Goal: Find specific page/section: Find specific page/section

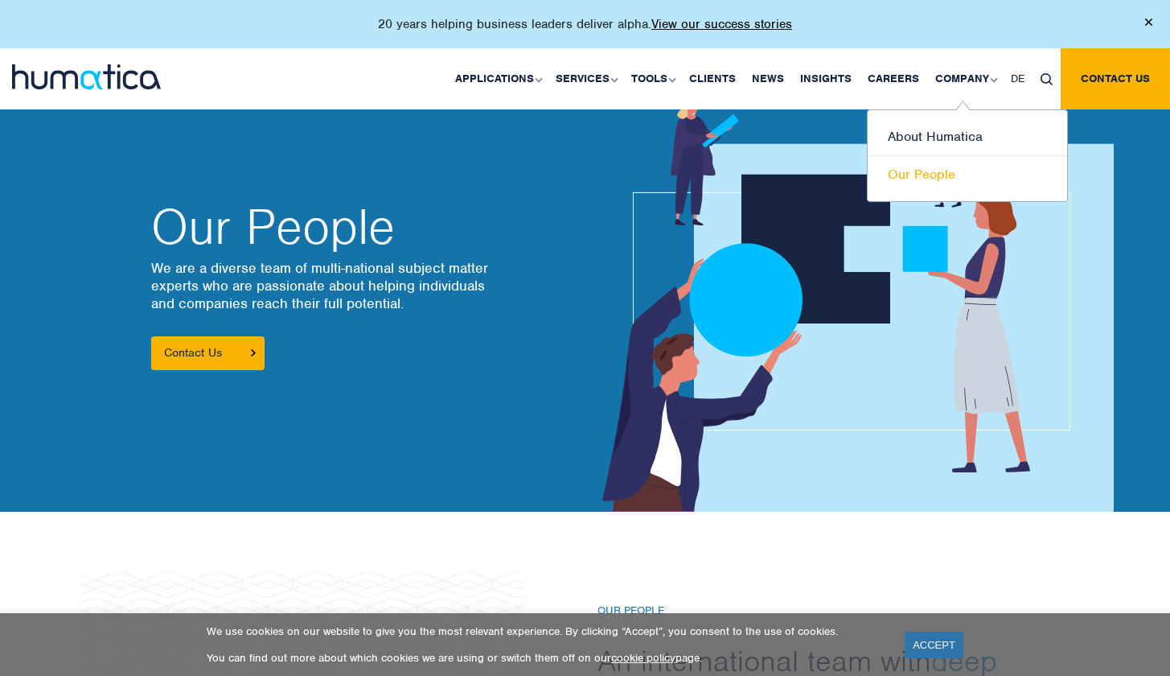
click at [926, 175] on link "Our People" at bounding box center [967, 174] width 199 height 37
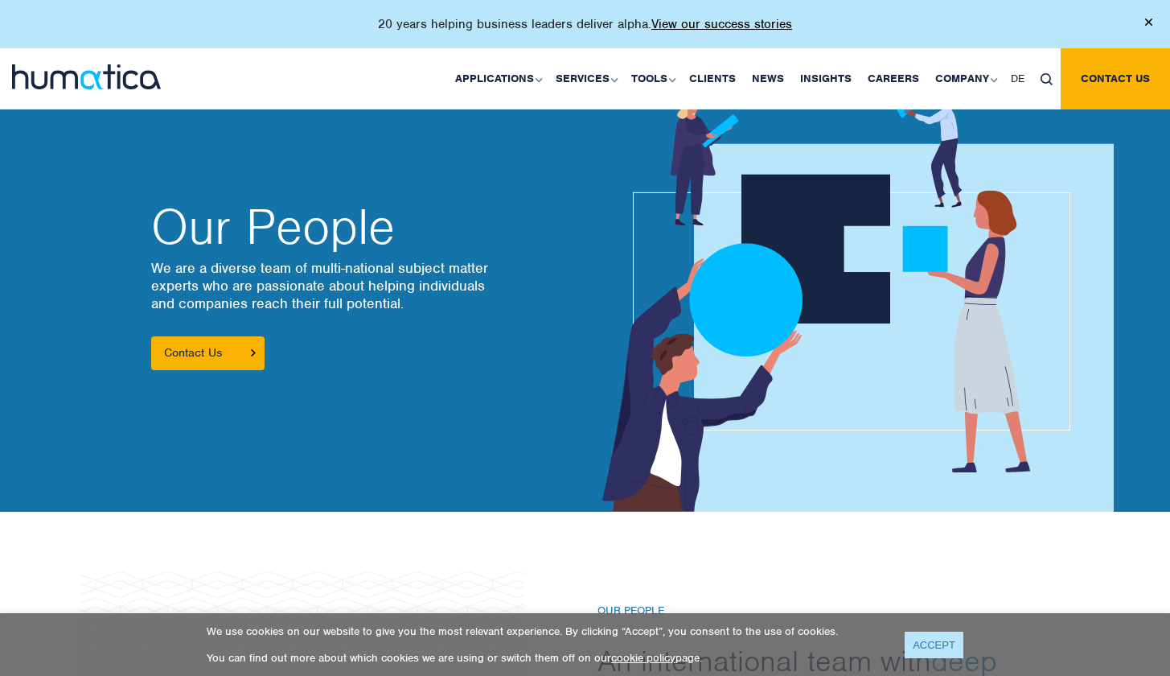
click at [943, 642] on link "ACCEPT" at bounding box center [934, 644] width 59 height 27
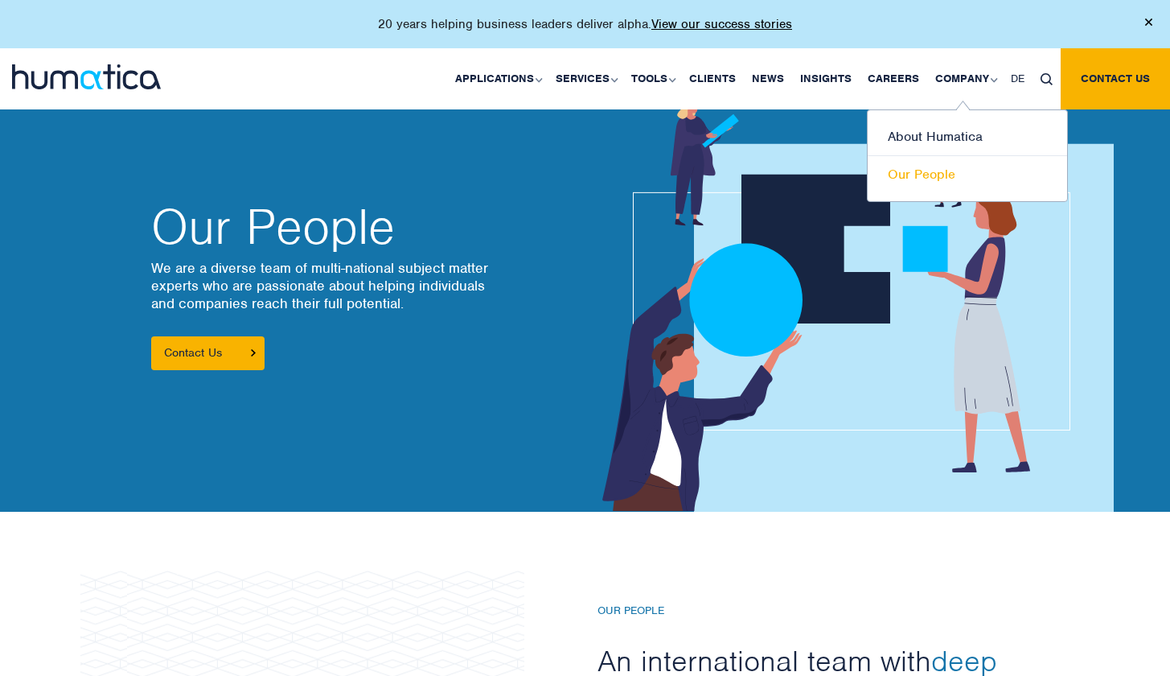
click at [924, 172] on link "Our People" at bounding box center [967, 174] width 199 height 37
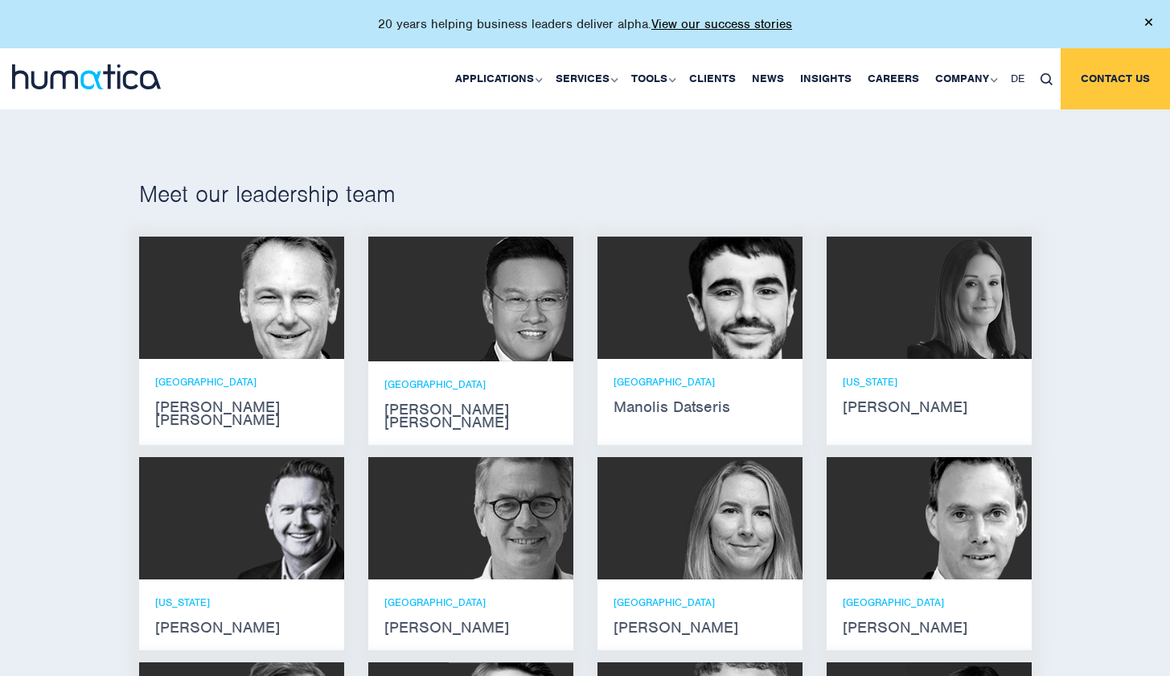
scroll to position [907, 0]
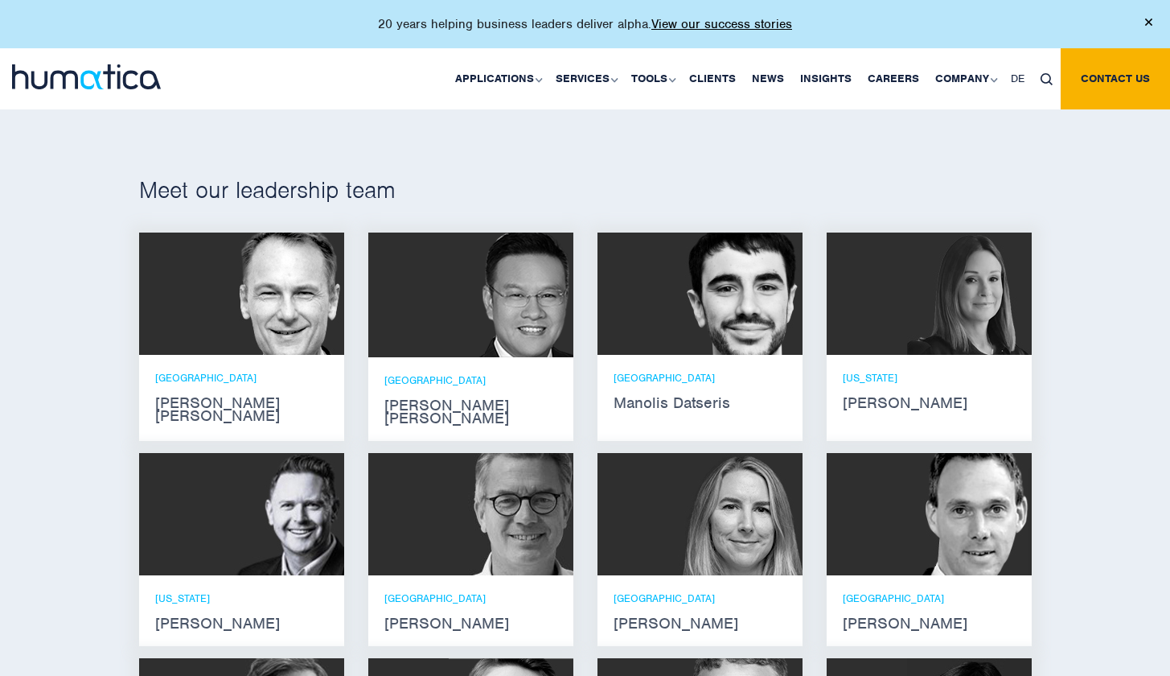
click at [439, 557] on div at bounding box center [470, 514] width 205 height 122
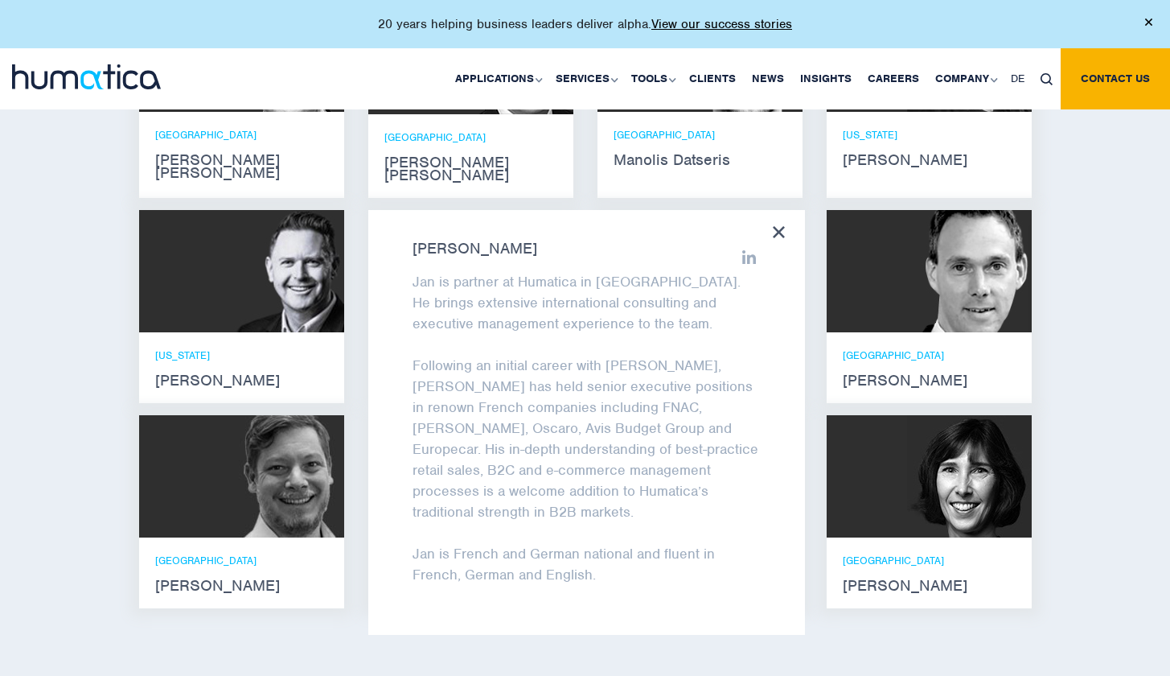
scroll to position [1141, 0]
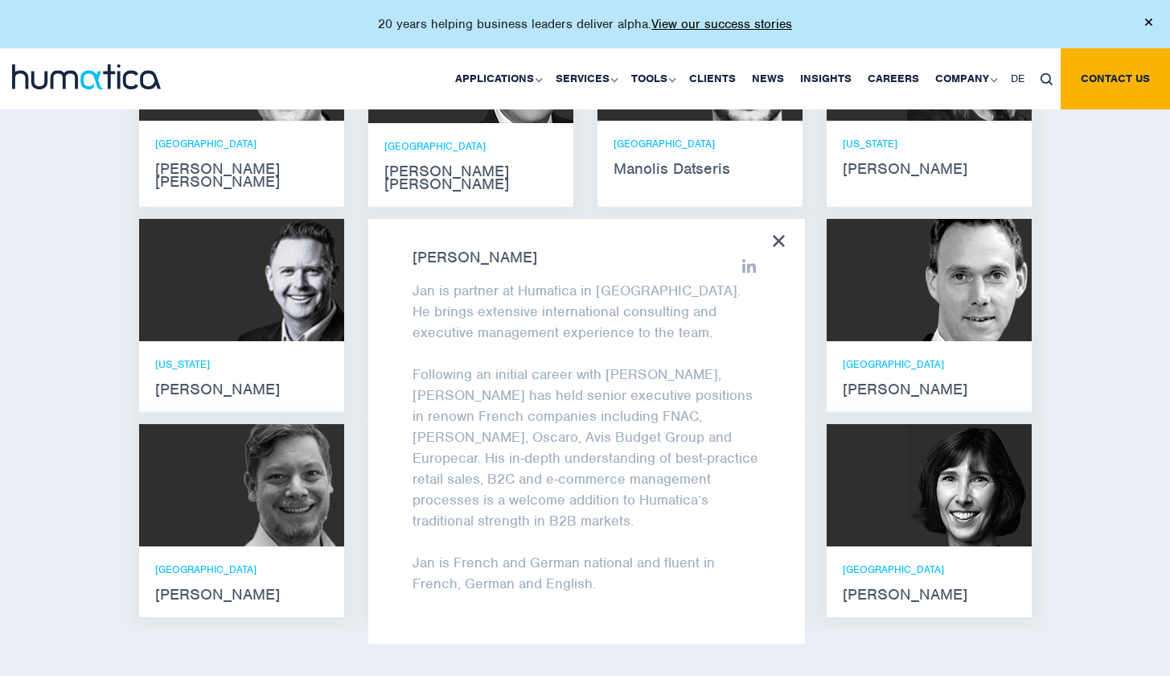
click at [774, 235] on icon at bounding box center [779, 241] width 12 height 12
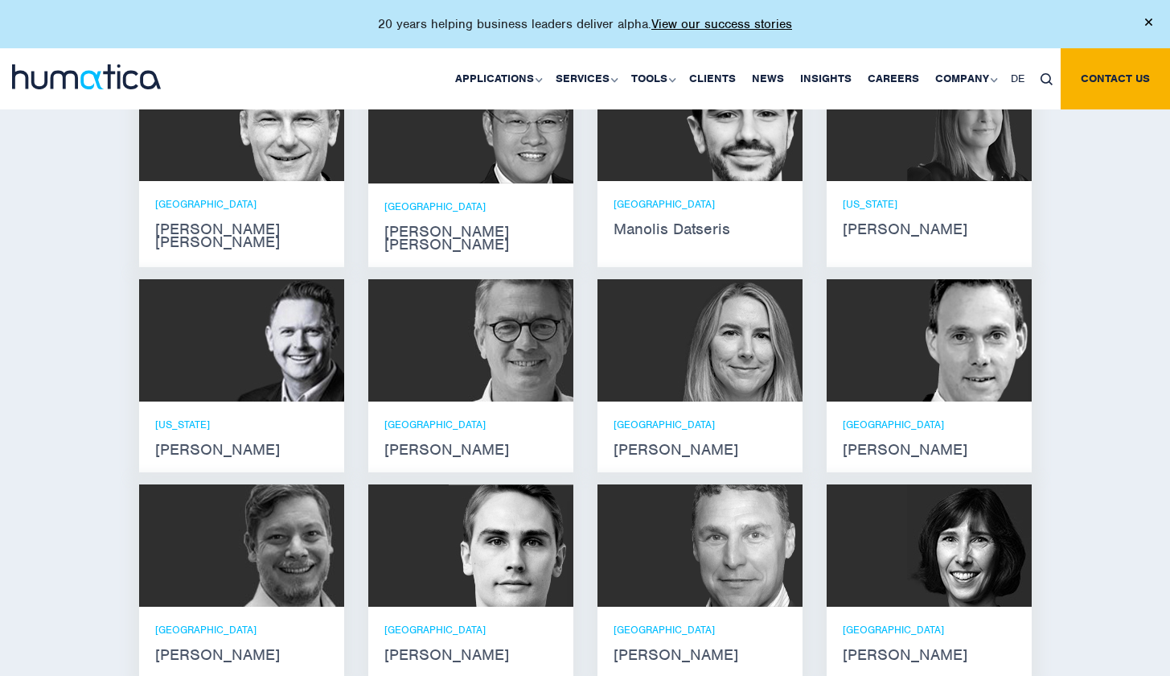
scroll to position [1067, 0]
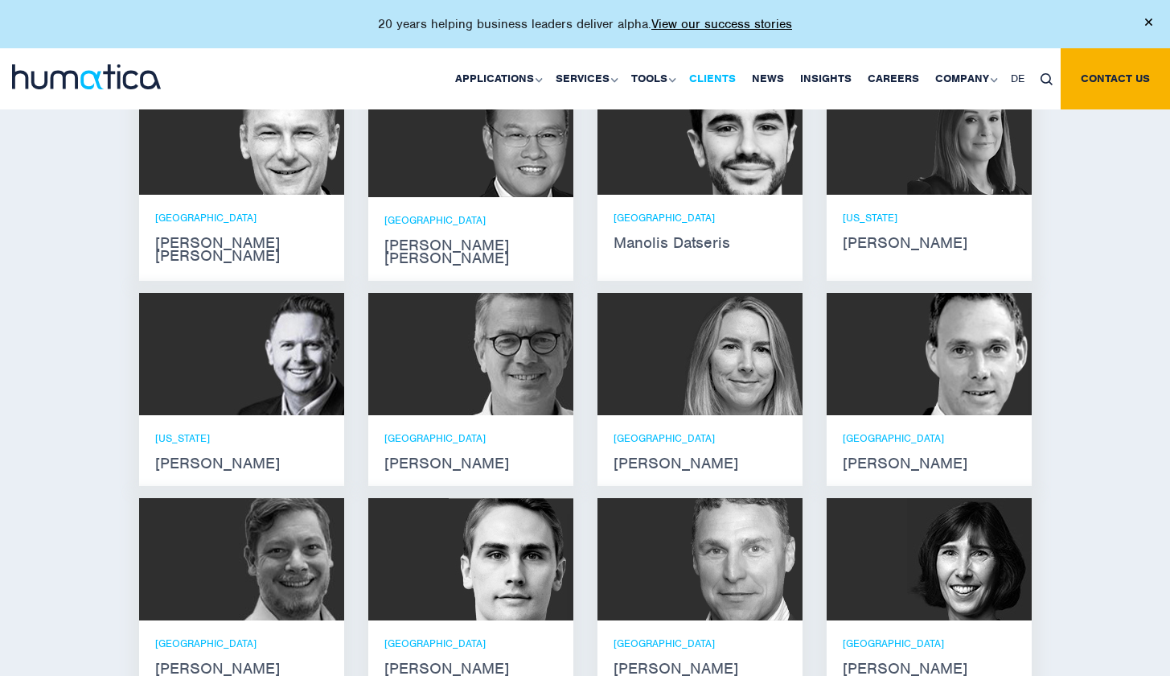
click at [715, 81] on link "Clients" at bounding box center [712, 78] width 63 height 61
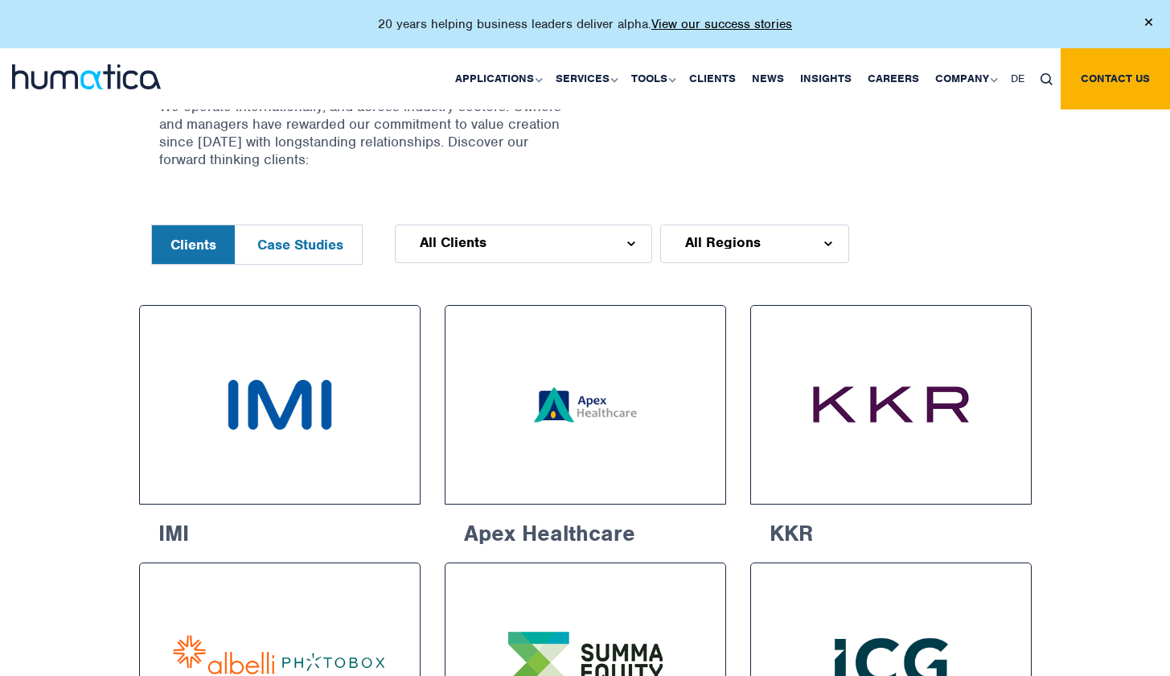
scroll to position [660, 0]
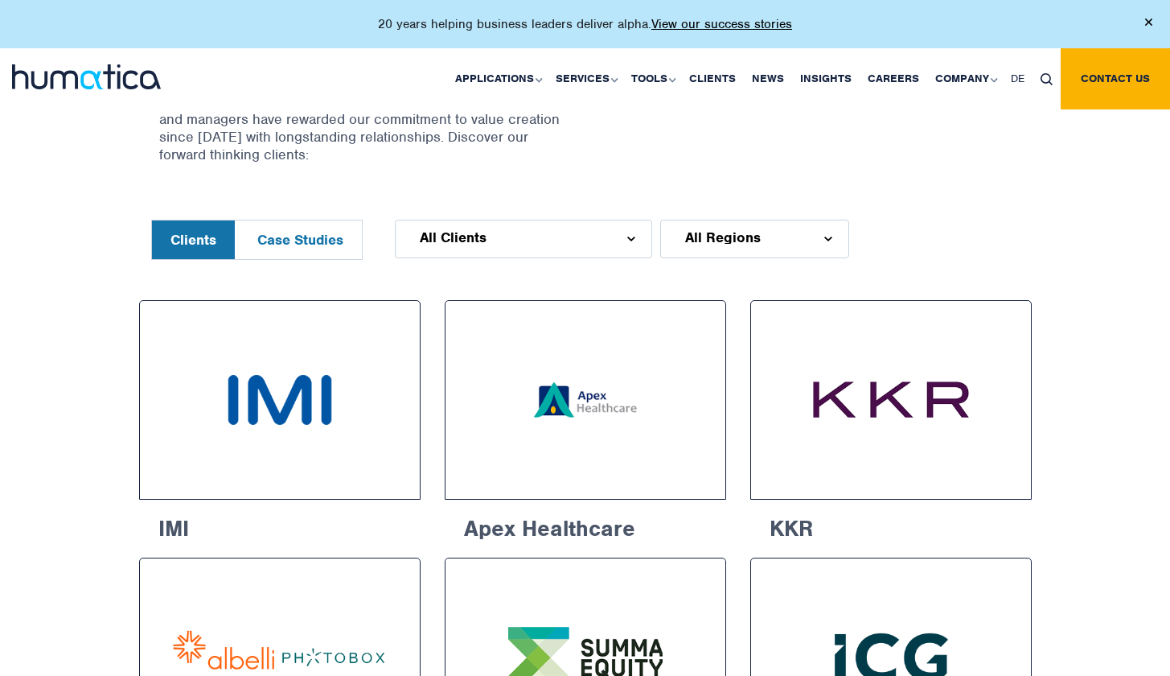
click at [573, 236] on div "All Clients" at bounding box center [523, 239] width 257 height 39
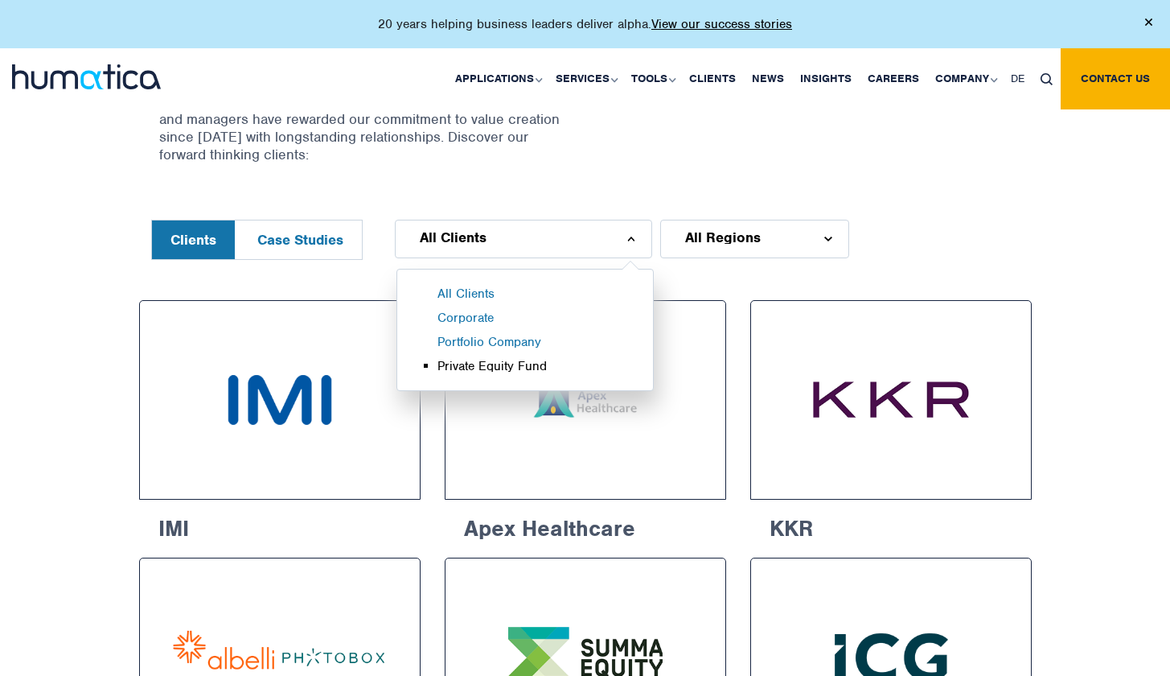
click at [501, 364] on li "Private Equity Fund" at bounding box center [545, 370] width 216 height 24
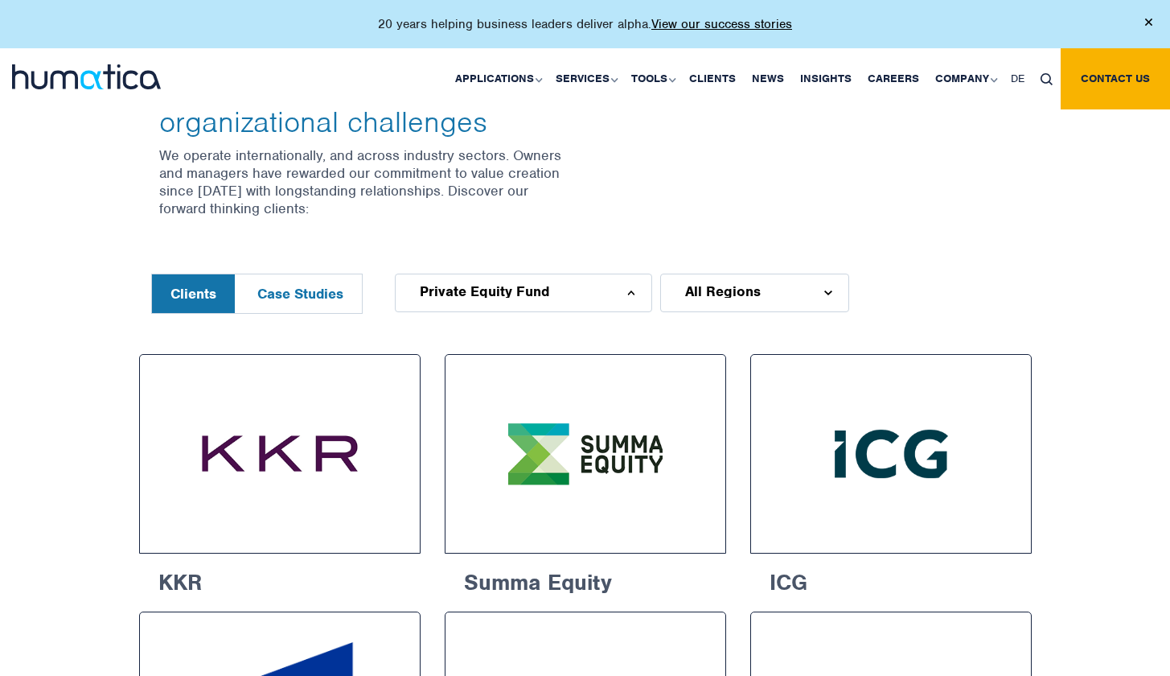
scroll to position [599, 0]
